Goal: Task Accomplishment & Management: Complete application form

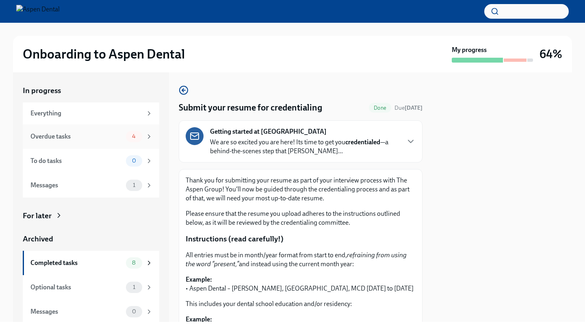
click at [94, 131] on div "Overdue tasks 4" at bounding box center [91, 136] width 122 height 11
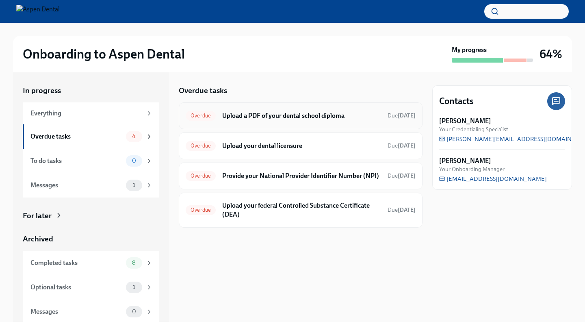
click at [233, 123] on div "Overdue Upload a PDF of your dental school diploma Due [DATE]" at bounding box center [301, 115] width 244 height 27
click at [222, 113] on h6 "Upload a PDF of your dental school diploma" at bounding box center [301, 115] width 159 height 9
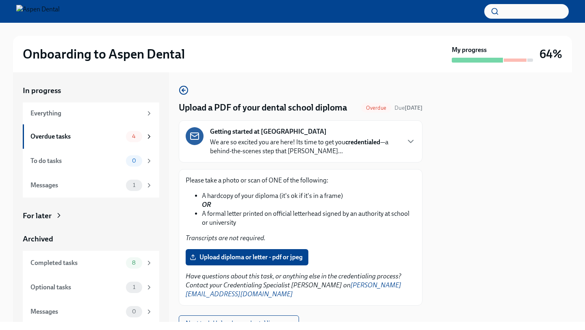
click at [269, 134] on strong "Getting started at [GEOGRAPHIC_DATA]" at bounding box center [268, 131] width 117 height 9
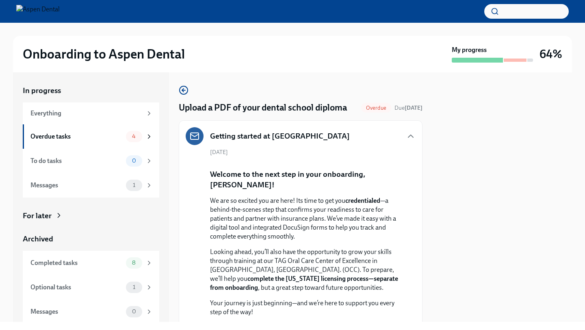
click at [269, 134] on h5 "Getting started at [GEOGRAPHIC_DATA]" at bounding box center [280, 136] width 140 height 11
click at [409, 135] on icon "button" at bounding box center [411, 136] width 10 height 10
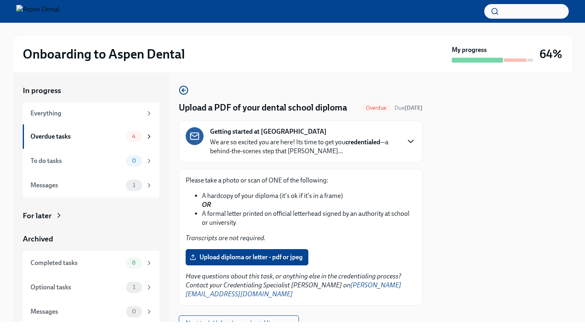
click at [403, 134] on div "Getting started at Aspen Dental We are so excited you are here! Its time to get…" at bounding box center [301, 141] width 230 height 28
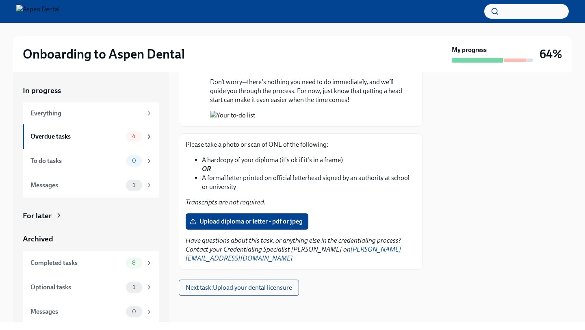
scroll to position [849, 0]
click at [269, 225] on span "Upload diploma or letter - pdf or jpeg" at bounding box center [246, 221] width 111 height 8
click at [0, 0] on input "Upload diploma or letter - pdf or jpeg" at bounding box center [0, 0] width 0 height 0
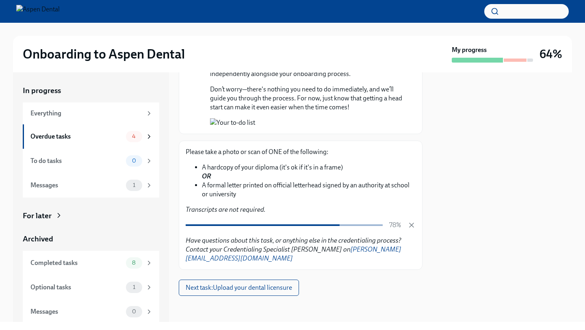
scroll to position [853, 0]
click at [272, 290] on span "Next task : Upload your dental licensure" at bounding box center [239, 288] width 106 height 8
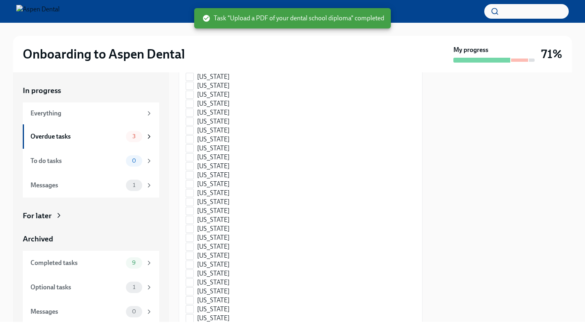
scroll to position [879, 0]
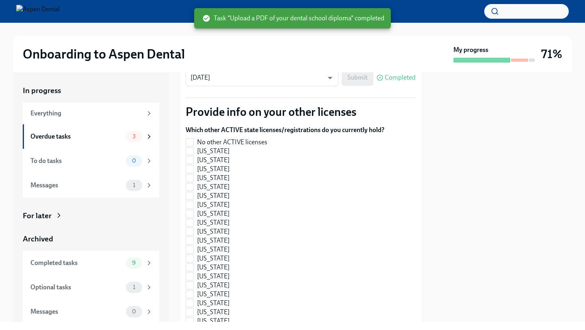
click at [269, 22] on span "Upload [US_STATE] State License / Registration" at bounding box center [262, 18] width 142 height 8
click at [0, 0] on input "Upload [US_STATE] State License / Registration" at bounding box center [0, 0] width 0 height 0
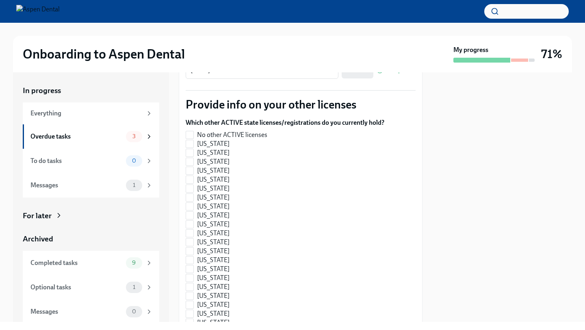
scroll to position [892, 0]
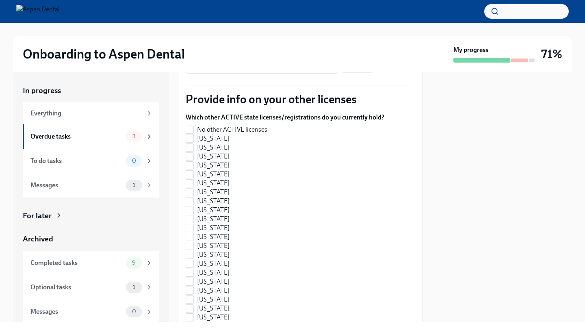
click at [365, 73] on div "Submit Completed" at bounding box center [379, 65] width 74 height 16
click at [332, 222] on body "Onboarding to Aspen Dental My progress 71% In progress Everything Overdue tasks…" at bounding box center [292, 165] width 585 height 330
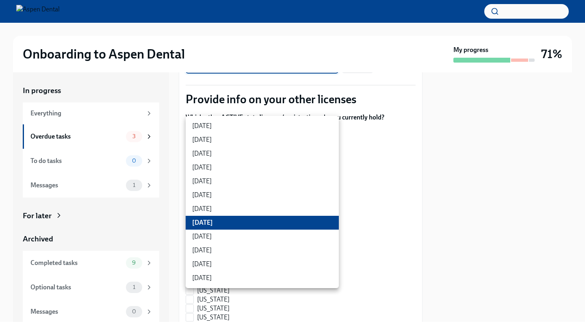
click at [325, 222] on li "[DATE]" at bounding box center [262, 223] width 153 height 14
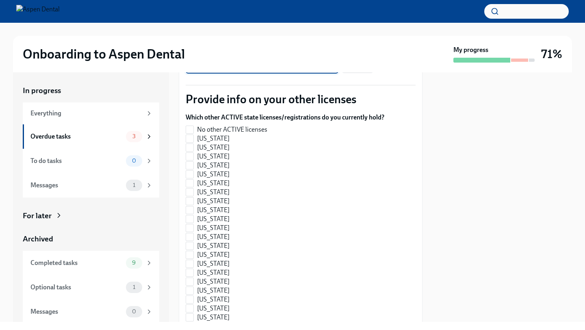
click at [360, 73] on div "Submit Completed" at bounding box center [379, 65] width 74 height 16
click at [380, 68] on icon at bounding box center [380, 65] width 6 height 6
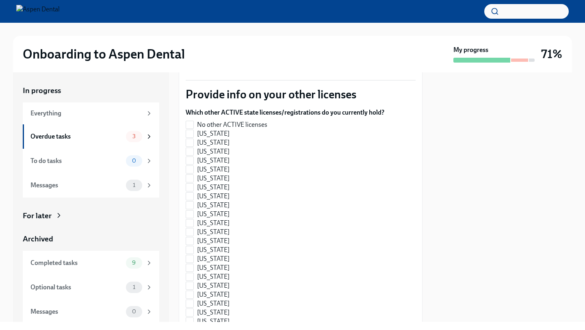
scroll to position [895, 0]
click at [355, 69] on div "Submit Completed" at bounding box center [379, 61] width 74 height 16
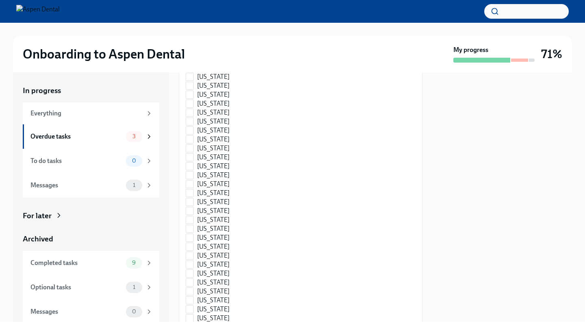
scroll to position [2064, 0]
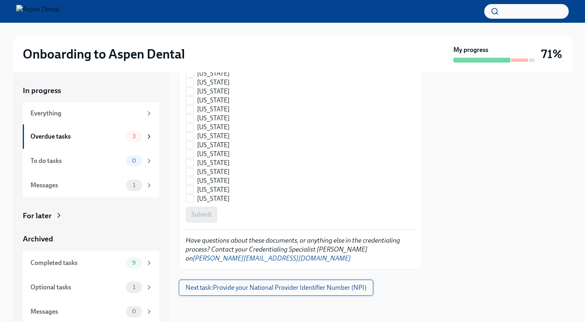
click at [316, 293] on button "Next task : Provide your National Provider Identifier Number (NPI)" at bounding box center [276, 287] width 195 height 16
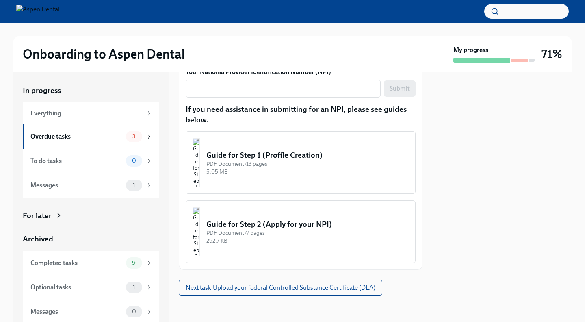
scroll to position [979, 0]
click at [352, 290] on span "Next task : Upload your federal Controlled Substance Certificate (DEA)" at bounding box center [281, 288] width 190 height 8
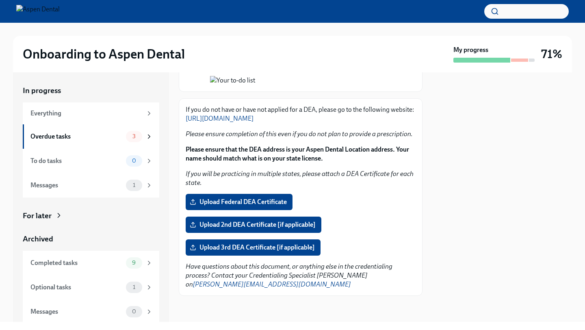
scroll to position [908, 0]
click at [111, 188] on div "Messages" at bounding box center [76, 185] width 92 height 9
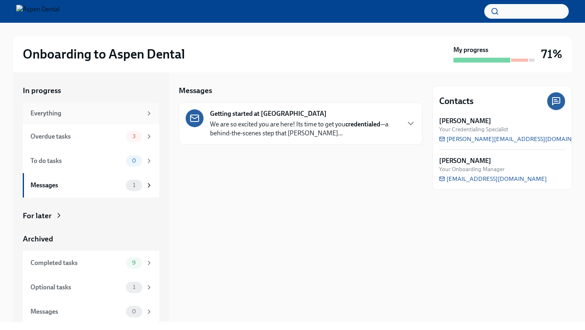
click at [126, 118] on div "Everything" at bounding box center [91, 113] width 136 height 22
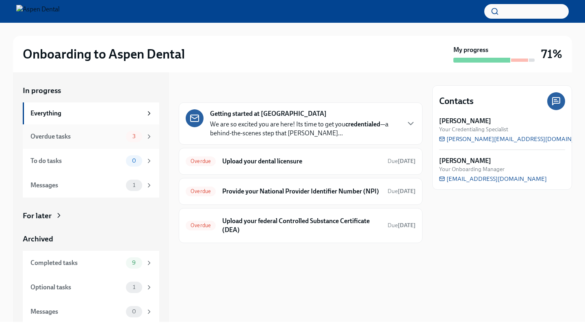
click at [126, 136] on div "3" at bounding box center [134, 136] width 16 height 11
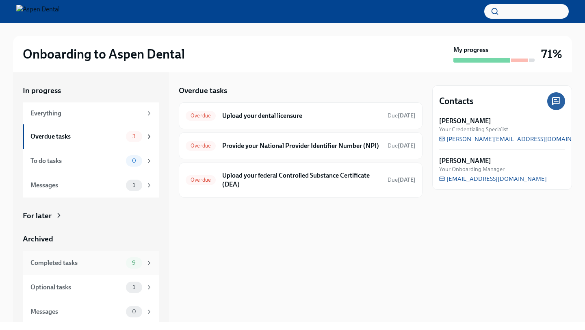
click at [122, 258] on div "Completed tasks" at bounding box center [76, 262] width 92 height 9
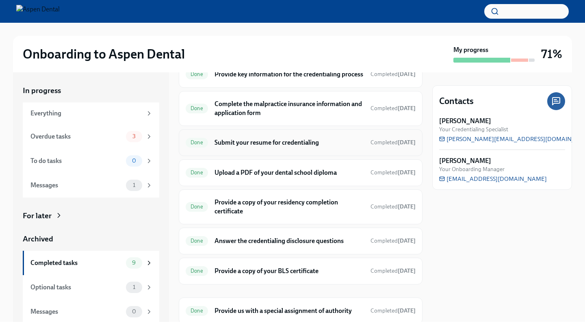
scroll to position [72, 0]
click at [298, 147] on h6 "Submit your resume for credentialing" at bounding box center [288, 142] width 149 height 9
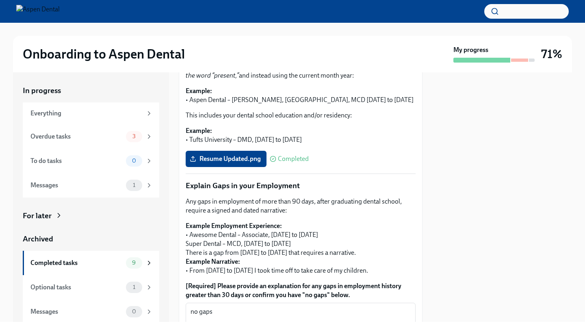
scroll to position [184, 0]
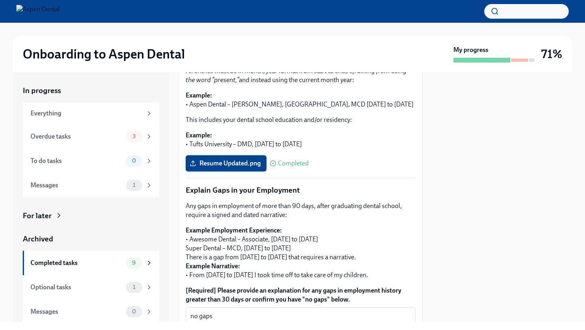
click at [248, 164] on span "Resume Updated.png" at bounding box center [225, 163] width 69 height 8
click at [0, 0] on input "Resume Updated.png" at bounding box center [0, 0] width 0 height 0
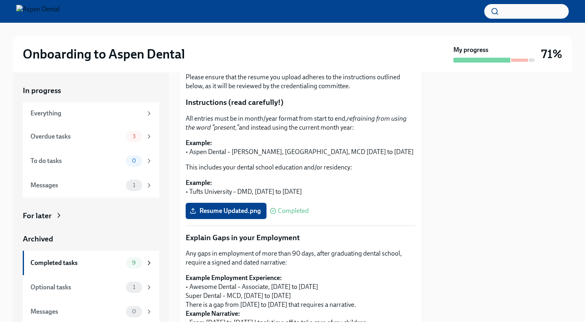
scroll to position [132, 0]
